Goal: Book appointment/travel/reservation

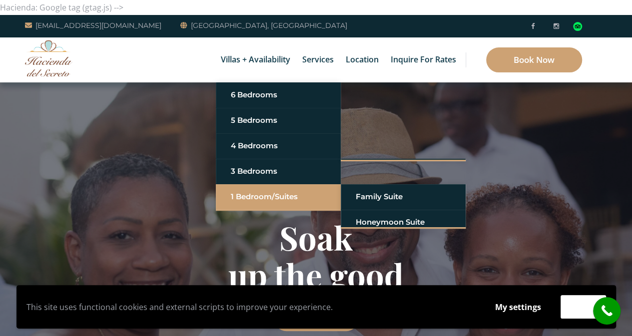
click at [263, 196] on link "1 Bedroom/Suites" at bounding box center [278, 197] width 95 height 18
click at [288, 193] on link "1 Bedroom/Suites" at bounding box center [278, 197] width 95 height 18
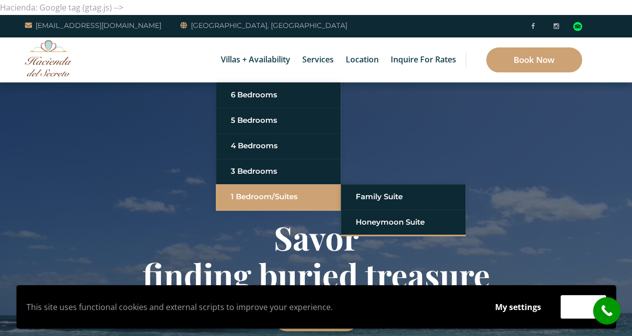
click at [271, 195] on link "1 Bedroom/Suites" at bounding box center [278, 197] width 95 height 18
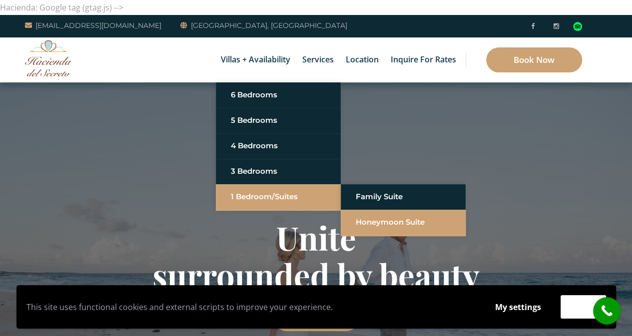
click at [366, 218] on link "Honeymoon Suite" at bounding box center [403, 222] width 95 height 18
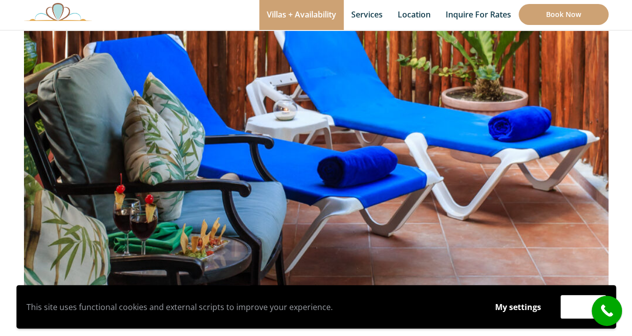
scroll to position [150, 0]
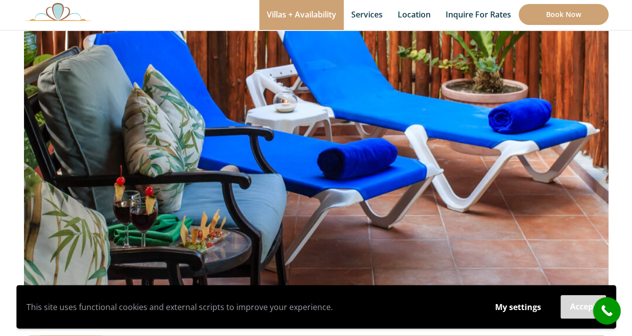
click at [571, 305] on button "Accept" at bounding box center [582, 306] width 45 height 23
